Goal: Task Accomplishment & Management: Complete application form

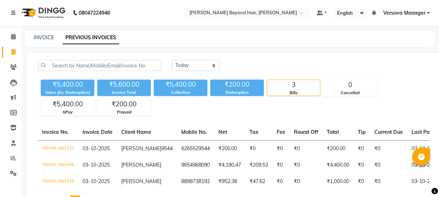
click at [50, 36] on link "INVOICE" at bounding box center [44, 37] width 20 height 6
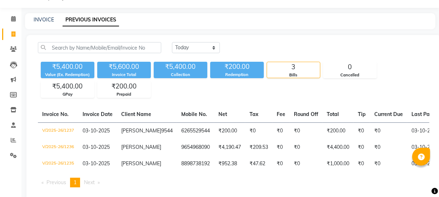
select select "6352"
select select "service"
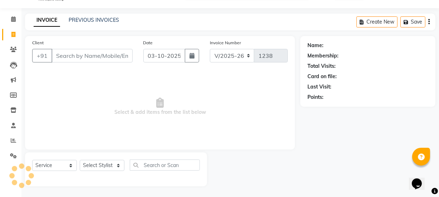
scroll to position [18, 0]
click at [101, 167] on select "Select Stylist" at bounding box center [102, 165] width 45 height 11
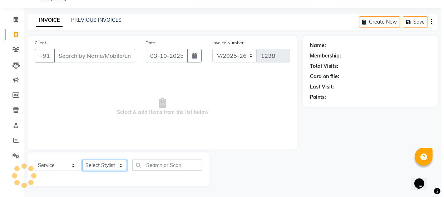
scroll to position [0, 0]
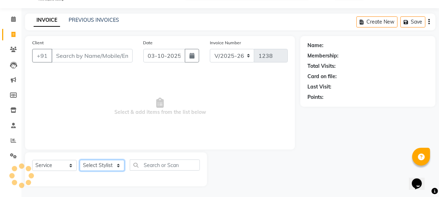
click at [103, 165] on select "Select Stylist" at bounding box center [102, 165] width 45 height 11
click at [104, 164] on select "Select Stylist" at bounding box center [102, 165] width 45 height 11
click at [99, 160] on div "Select Service Product Membership Package Voucher Prepaid Gift Card Select Styl…" at bounding box center [116, 168] width 168 height 17
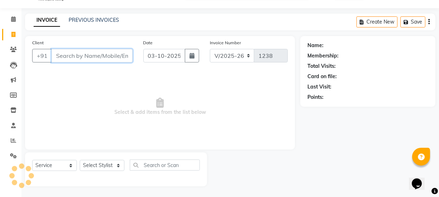
click at [117, 58] on input "Client" at bounding box center [91, 56] width 81 height 14
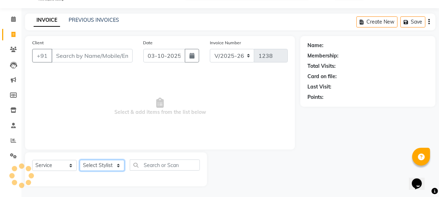
click at [107, 168] on select "Select Stylist" at bounding box center [102, 165] width 45 height 11
click at [107, 167] on select "Select Stylist" at bounding box center [102, 165] width 45 height 11
click at [52, 164] on select "Select Service Product Membership Package Voucher Prepaid Gift Card" at bounding box center [54, 165] width 45 height 11
click at [90, 167] on select "Select Stylist" at bounding box center [102, 165] width 45 height 11
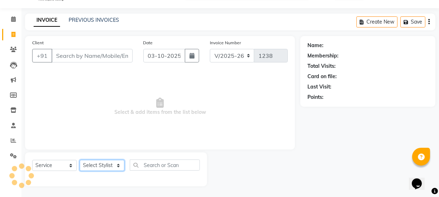
click at [90, 167] on select "Select Stylist" at bounding box center [102, 165] width 45 height 11
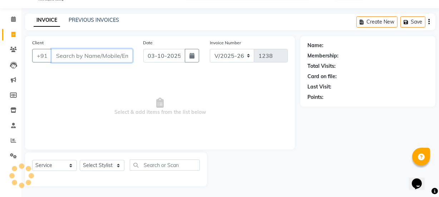
click at [115, 53] on input "Client" at bounding box center [91, 56] width 81 height 14
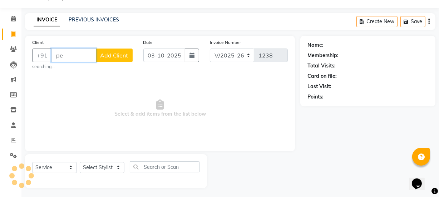
type input "p"
type input "padn"
click at [107, 57] on span "Add Client" at bounding box center [114, 55] width 28 height 7
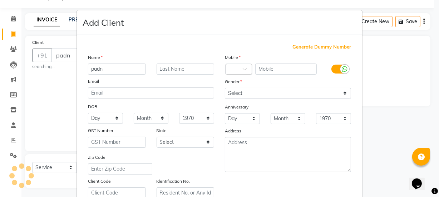
click at [107, 57] on div "Name padn Email DOB Day 01 02 03 04 05 06 07 08 09 10 11 12 13 14 15 16 17 18 1…" at bounding box center [151, 126] width 137 height 145
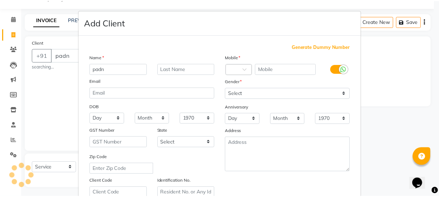
scroll to position [135, 0]
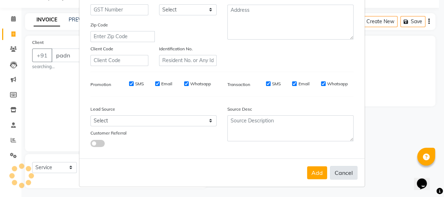
click at [337, 173] on button "Cancel" at bounding box center [344, 173] width 28 height 14
select select
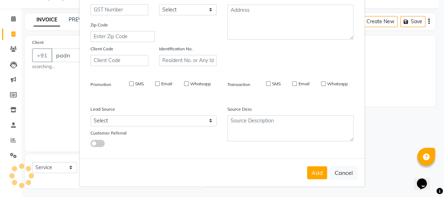
select select
checkbox input "false"
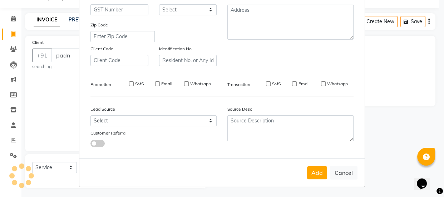
checkbox input "false"
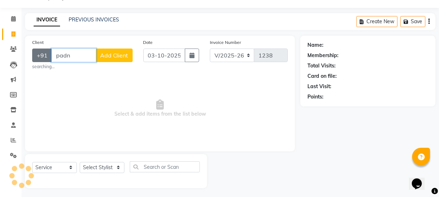
drag, startPoint x: 78, startPoint y: 55, endPoint x: 39, endPoint y: 54, distance: 39.0
click at [39, 54] on div "+91 padn Add Client" at bounding box center [82, 56] width 100 height 14
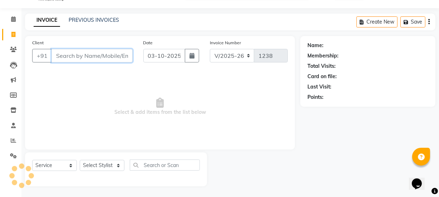
click at [75, 58] on input "Client" at bounding box center [91, 56] width 81 height 14
click at [70, 51] on input "Client" at bounding box center [91, 56] width 81 height 14
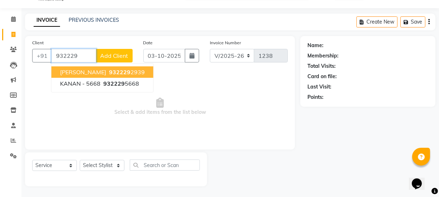
click at [93, 73] on span "[PERSON_NAME]" at bounding box center [83, 72] width 46 height 7
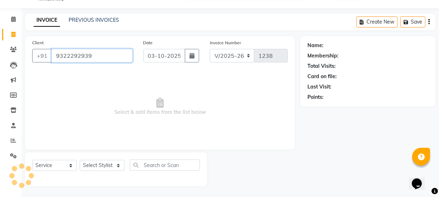
type input "9322292939"
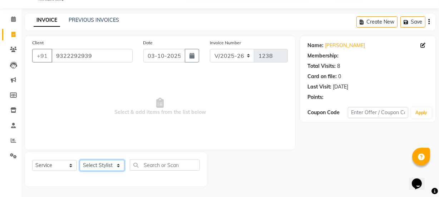
click at [113, 164] on select "Select Stylist" at bounding box center [102, 165] width 45 height 11
